Goal: Task Accomplishment & Management: Use online tool/utility

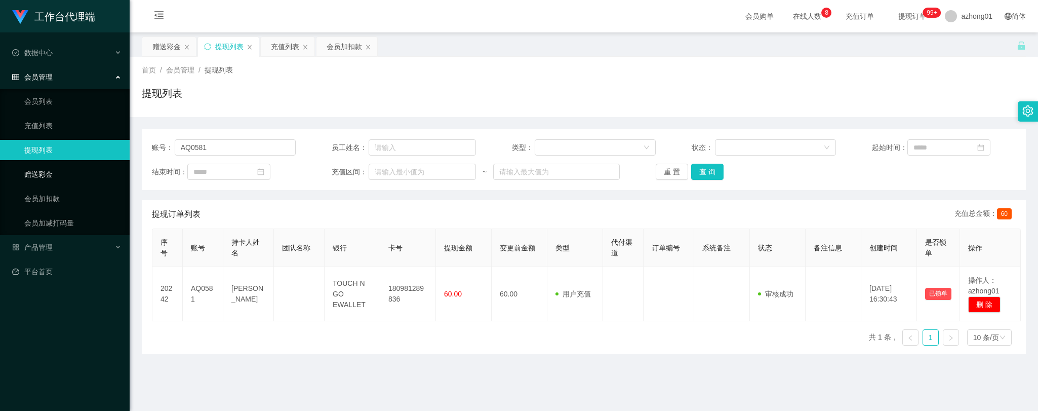
click at [48, 170] on link "赠送彩金" at bounding box center [72, 174] width 97 height 20
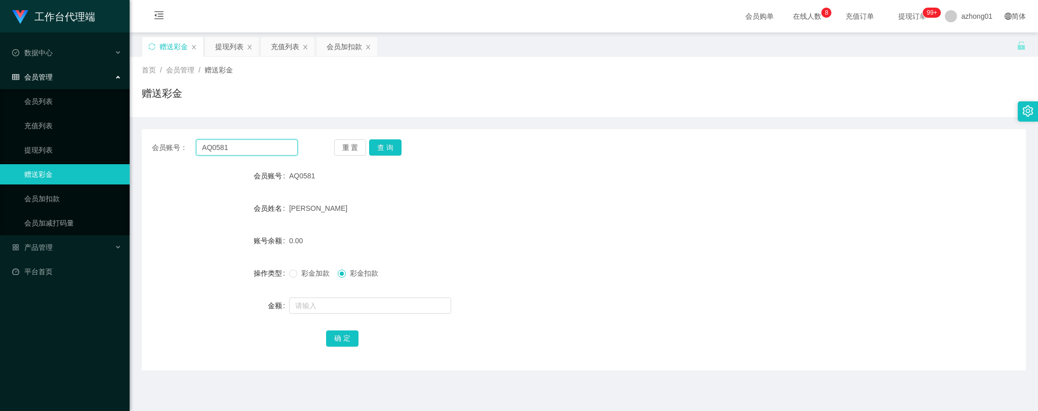
drag, startPoint x: 241, startPoint y: 151, endPoint x: 182, endPoint y: 147, distance: 58.9
click at [177, 145] on div "会员账号： AQ0581" at bounding box center [225, 147] width 146 height 16
paste input "loo"
click at [382, 147] on button "查 询" at bounding box center [385, 147] width 32 height 16
drag, startPoint x: 247, startPoint y: 144, endPoint x: 174, endPoint y: 133, distance: 74.4
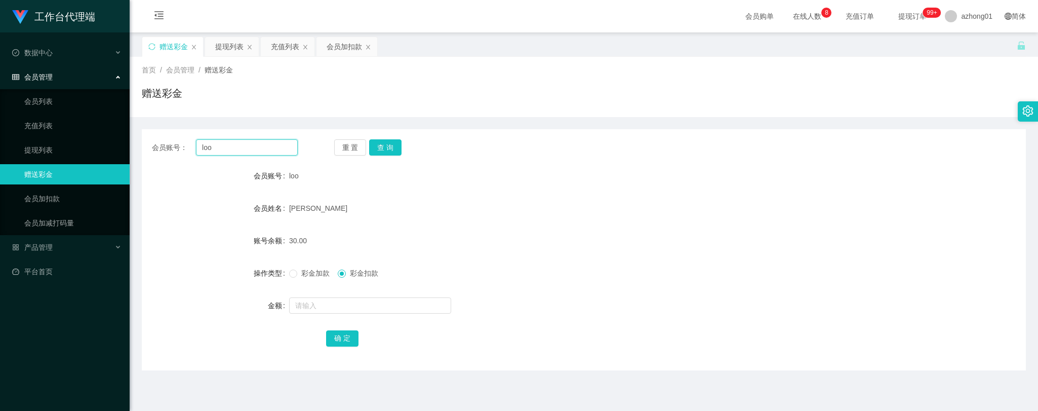
click at [174, 133] on div "会员账号： [PERSON_NAME] 重 置 查 询 会员账号 loo 会员姓名 [PERSON_NAME] 账号余额 30.00 操作类型 彩金加款 彩金…" at bounding box center [584, 249] width 884 height 241
paste input "text"
click at [391, 143] on button "查 询" at bounding box center [385, 147] width 32 height 16
drag, startPoint x: 219, startPoint y: 148, endPoint x: 190, endPoint y: 149, distance: 28.9
click at [183, 147] on div "会员账号： loo" at bounding box center [225, 147] width 146 height 16
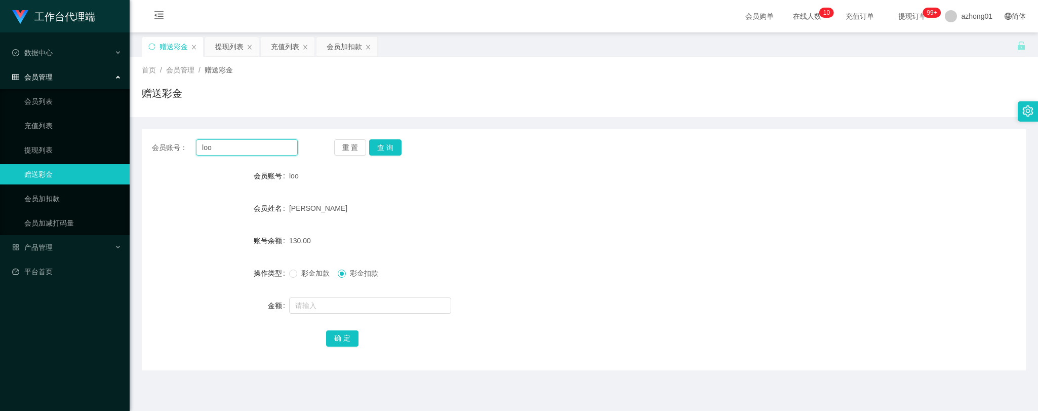
paste input "text"
type input "loo"
click at [381, 143] on button "查 询" at bounding box center [385, 147] width 32 height 16
click at [385, 145] on button "查 询" at bounding box center [385, 147] width 32 height 16
click at [32, 150] on link "提现列表" at bounding box center [72, 150] width 97 height 20
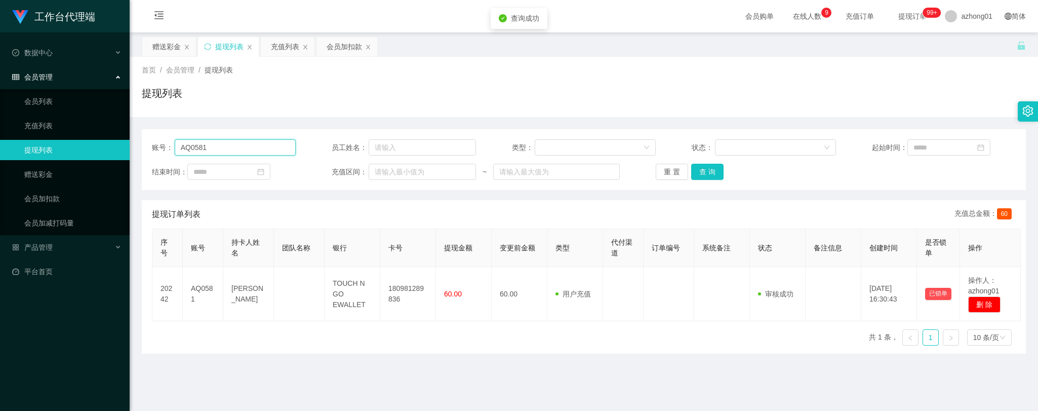
drag, startPoint x: 204, startPoint y: 149, endPoint x: 126, endPoint y: 145, distance: 78.6
click at [126, 145] on section "工作台代理端 数据中心 会员管理 会员列表 充值列表 提现列表 赠送彩金 会员加扣款 会员加减打码量 产品管理 平台首页 保存配置 重置配置 整体风格设置 主…" at bounding box center [519, 257] width 1038 height 514
paste input "loo"
click at [703, 175] on button "查 询" at bounding box center [707, 172] width 32 height 16
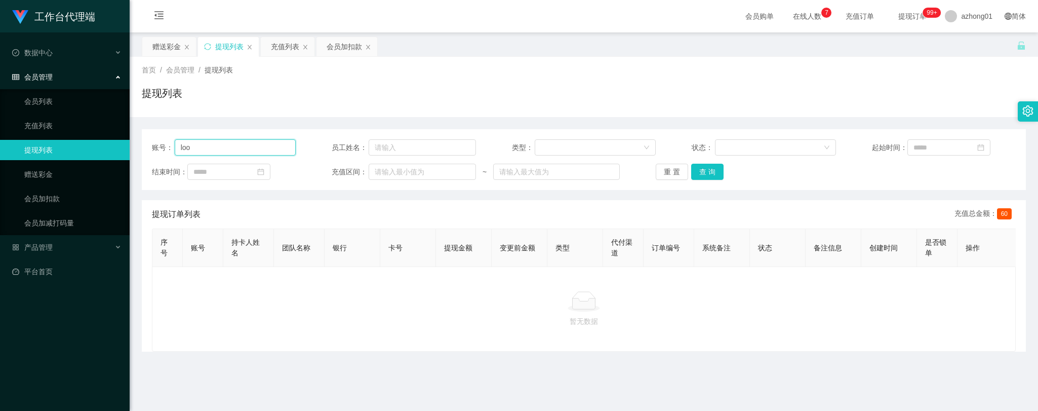
drag, startPoint x: 211, startPoint y: 149, endPoint x: 162, endPoint y: 145, distance: 49.3
click at [162, 145] on div "账号： loo" at bounding box center [224, 147] width 144 height 16
paste input "text"
click at [708, 171] on button "查 询" at bounding box center [707, 172] width 32 height 16
type input "loo"
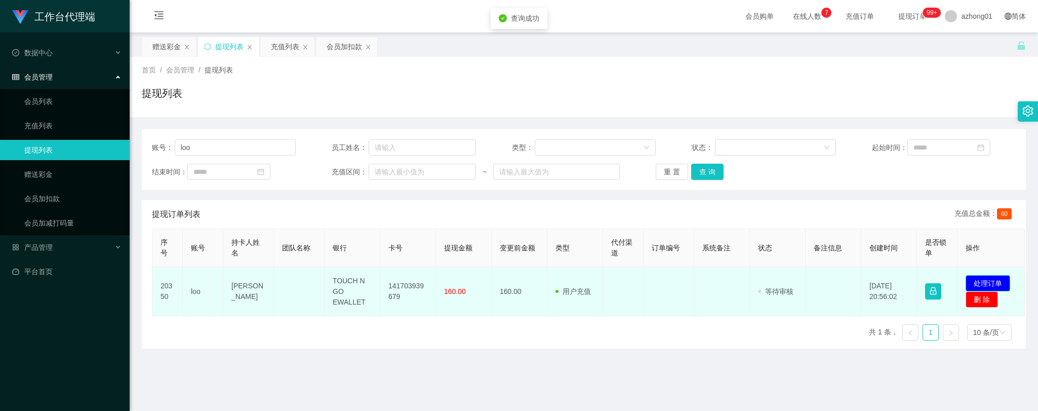
click at [978, 279] on button "处理订单" at bounding box center [988, 283] width 45 height 16
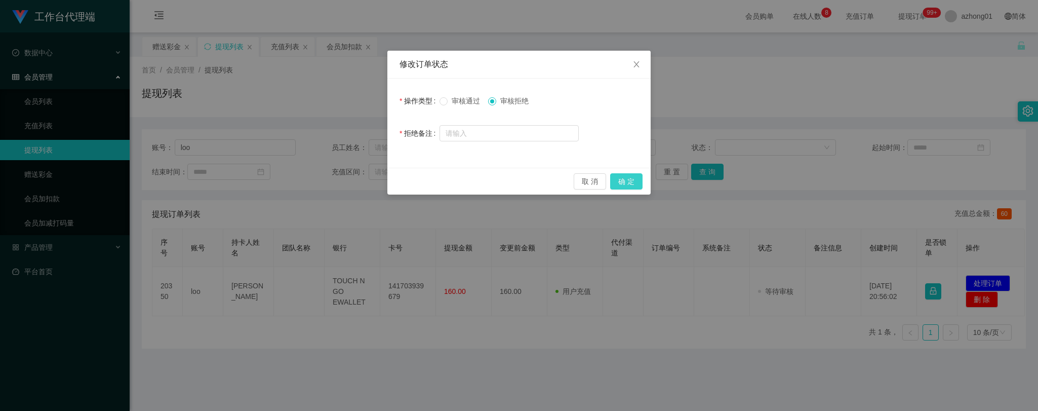
drag, startPoint x: 630, startPoint y: 181, endPoint x: 474, endPoint y: 145, distance: 160.6
click at [506, 175] on div "取 消 确 定" at bounding box center [519, 181] width 247 height 16
click at [443, 105] on span at bounding box center [444, 101] width 8 height 8
click at [635, 178] on button "确 定" at bounding box center [626, 181] width 32 height 16
